Goal: Information Seeking & Learning: Learn about a topic

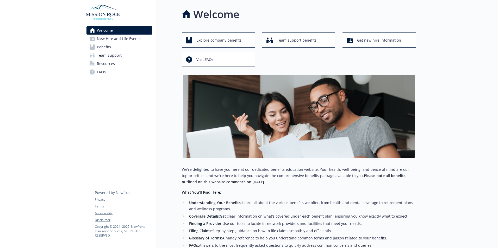
click at [119, 46] on link "Benefits" at bounding box center [119, 47] width 66 height 8
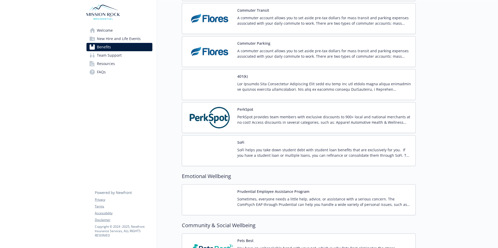
scroll to position [969, 0]
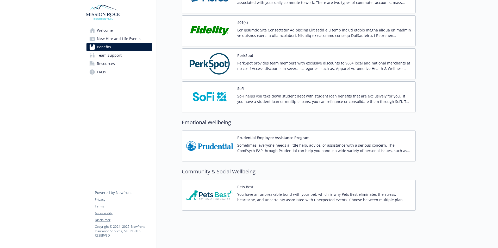
click at [270, 189] on p "You have an unbreakable bond with your pet, which is why Pets Best eliminates t…" at bounding box center [324, 197] width 174 height 11
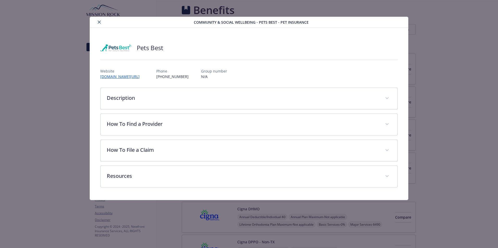
scroll to position [969, 0]
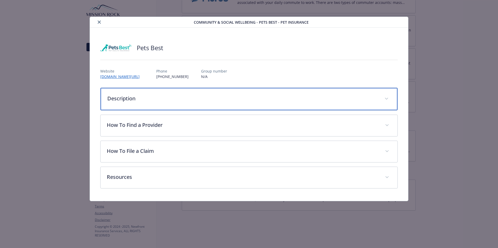
click at [123, 101] on p "Description" at bounding box center [242, 99] width 271 height 8
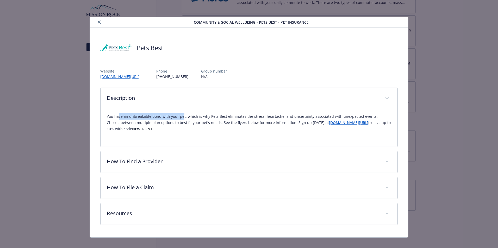
drag, startPoint x: 118, startPoint y: 117, endPoint x: 182, endPoint y: 113, distance: 64.2
click at [182, 113] on div "You have an unbreakable bond with your pet, which is why Pets Best eliminates t…" at bounding box center [249, 124] width 284 height 31
drag, startPoint x: 182, startPoint y: 113, endPoint x: 270, endPoint y: 127, distance: 89.4
click at [270, 127] on p "You have an unbreakable bond with your pet, which is why Pets Best eliminates t…" at bounding box center [249, 122] width 284 height 19
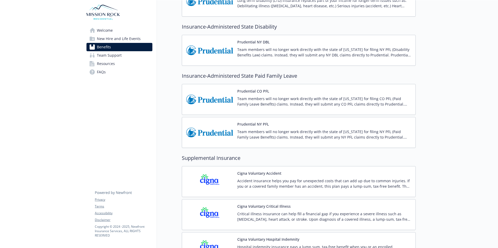
click at [118, 59] on span "Team Support" at bounding box center [109, 55] width 25 height 8
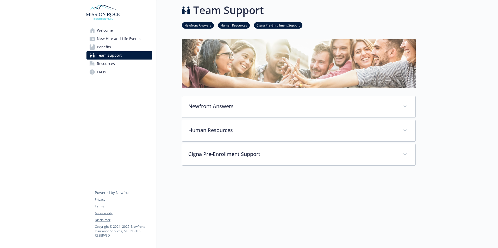
scroll to position [28, 0]
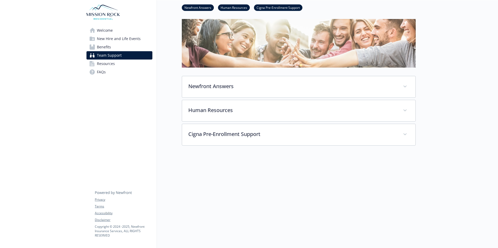
click at [102, 67] on span "Resources" at bounding box center [106, 64] width 18 height 8
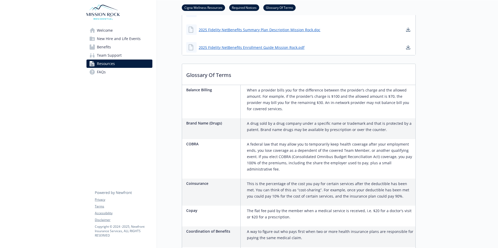
scroll to position [549, 0]
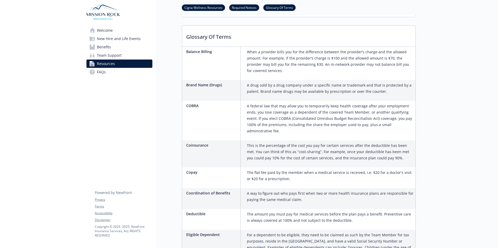
click at [116, 73] on link "FAQs" at bounding box center [119, 72] width 66 height 8
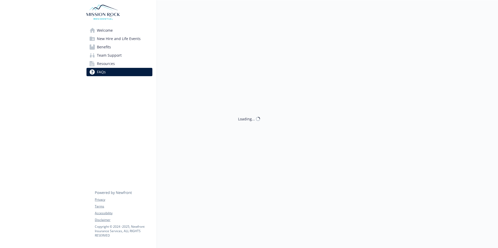
scroll to position [549, 0]
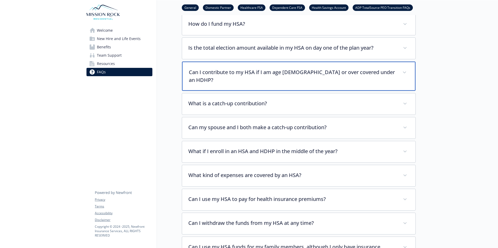
click at [202, 75] on p "Can I contribute to my HSA if I am age [DEMOGRAPHIC_DATA] or over covered under…" at bounding box center [292, 76] width 207 height 16
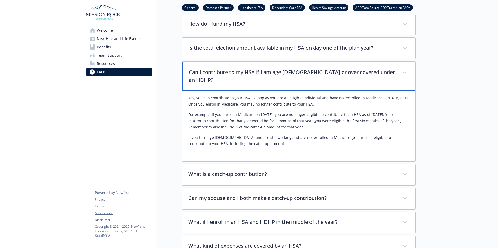
click at [202, 75] on p "Can I contribute to my HSA if I am age [DEMOGRAPHIC_DATA] or over covered under…" at bounding box center [292, 76] width 207 height 16
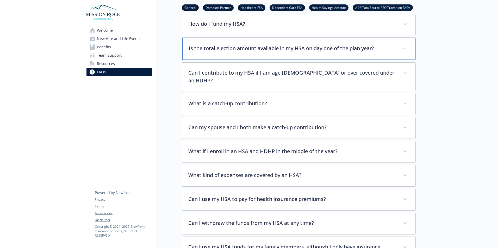
click at [211, 48] on p "Is the total election amount available in my HSA on day one of the plan year?" at bounding box center [292, 49] width 207 height 8
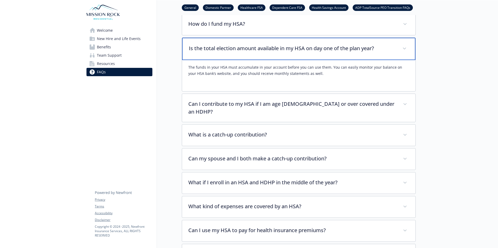
click at [211, 48] on p "Is the total election amount available in my HSA on day one of the plan year?" at bounding box center [292, 49] width 207 height 8
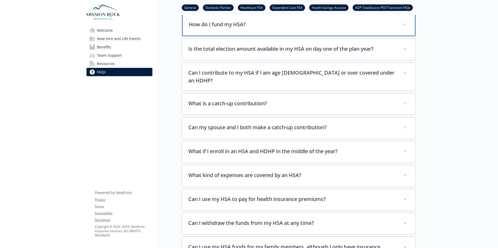
click at [207, 29] on div "How do I fund my HSA?" at bounding box center [298, 25] width 233 height 22
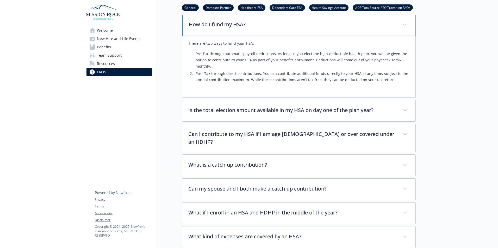
click at [207, 29] on div "How do I fund my HSA?" at bounding box center [298, 25] width 233 height 22
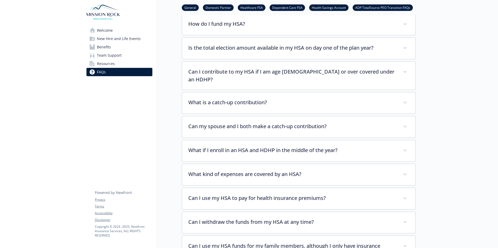
click at [394, 86] on div at bounding box center [456, 147] width 82 height 1390
